Goal: Transaction & Acquisition: Purchase product/service

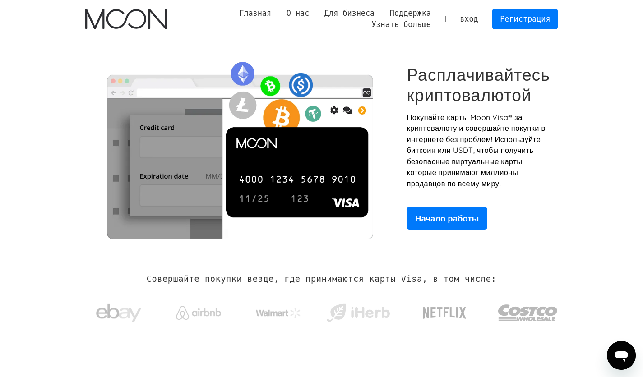
click at [479, 11] on link "вход" at bounding box center [468, 19] width 33 height 20
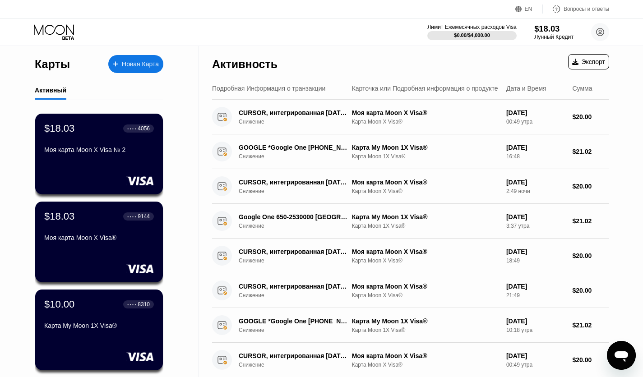
click at [558, 28] on div "$18.03" at bounding box center [554, 28] width 39 height 9
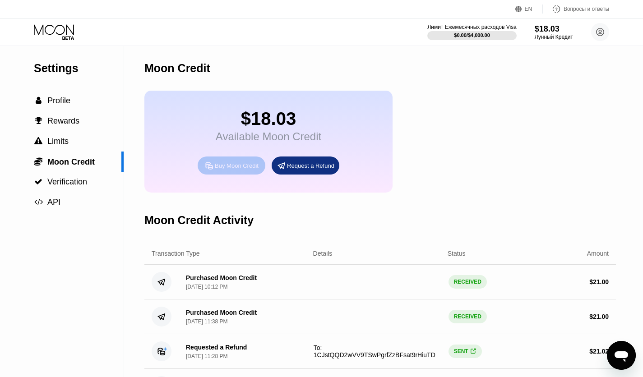
click at [239, 170] on div "Buy Moon Credit" at bounding box center [237, 166] width 44 height 8
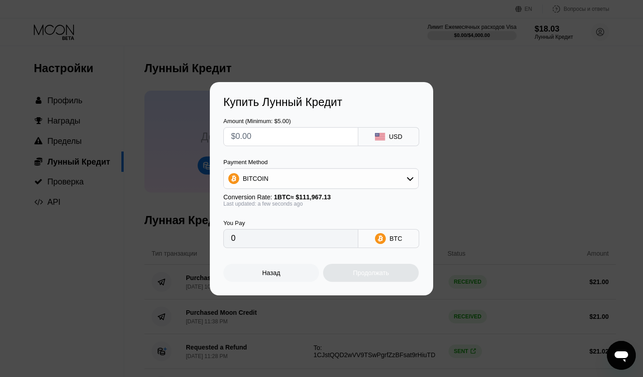
click at [321, 177] on div "BITCOIN" at bounding box center [321, 179] width 195 height 18
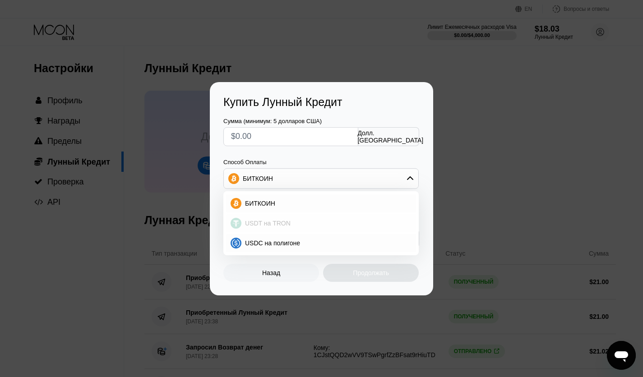
click at [295, 219] on div "USDT на TRON" at bounding box center [321, 223] width 190 height 18
type input "0.00"
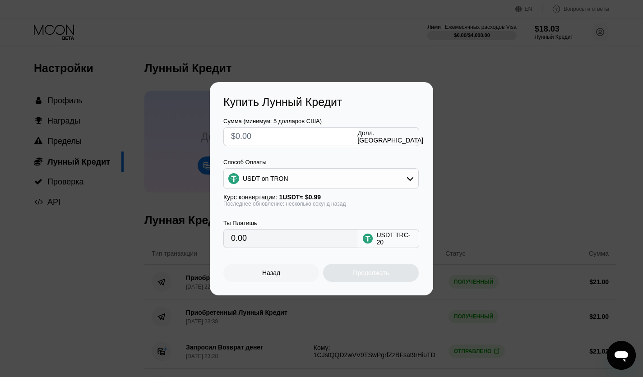
click at [311, 138] on input "text" at bounding box center [291, 137] width 120 height 18
type input "$5"
type input "5.05"
type input "$5"
click at [360, 277] on div "Продолжать" at bounding box center [371, 273] width 36 height 7
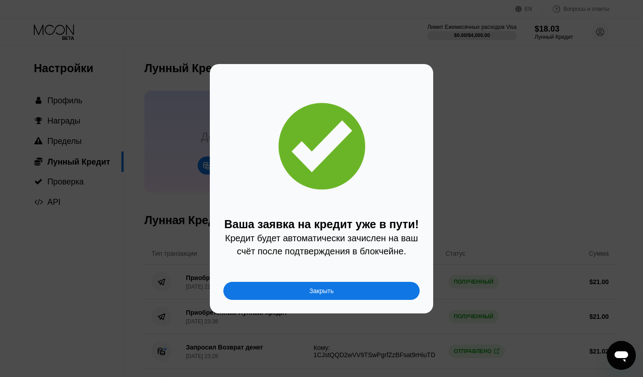
click at [374, 292] on div "Закрыть" at bounding box center [322, 291] width 196 height 18
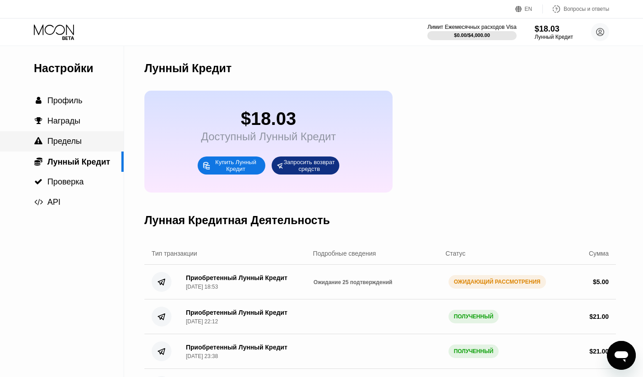
click at [78, 144] on span "Пределы" at bounding box center [64, 141] width 34 height 9
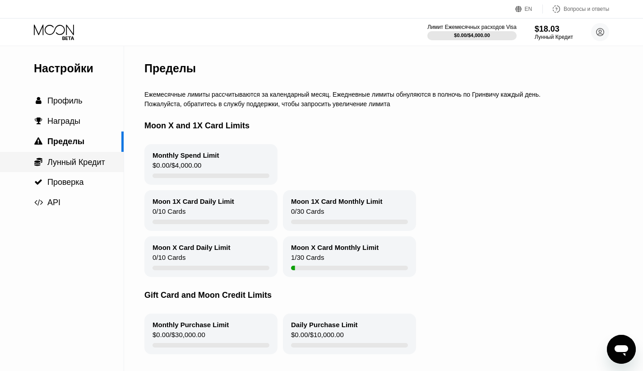
click at [74, 171] on div " Лунный Кредит" at bounding box center [62, 162] width 124 height 20
